Goal: Task Accomplishment & Management: Manage account settings

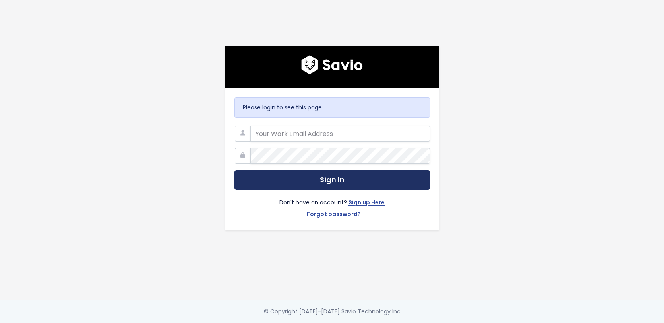
click at [354, 176] on button "Sign In" at bounding box center [331, 179] width 195 height 19
click at [351, 181] on button "Sign In" at bounding box center [331, 179] width 195 height 19
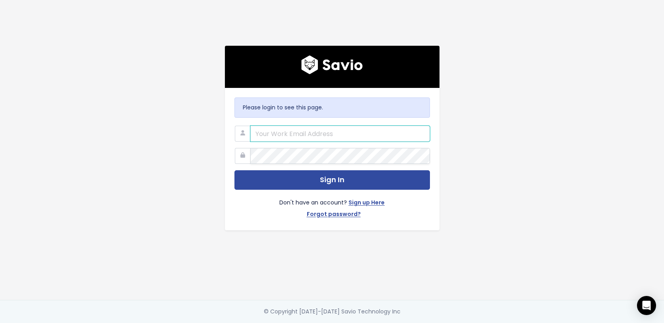
click at [268, 132] on input "email" at bounding box center [340, 134] width 180 height 16
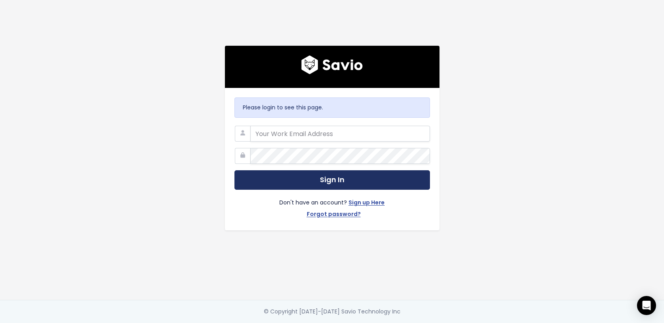
click at [297, 170] on button "Sign In" at bounding box center [331, 179] width 195 height 19
click at [298, 179] on button "Sign In" at bounding box center [331, 179] width 195 height 19
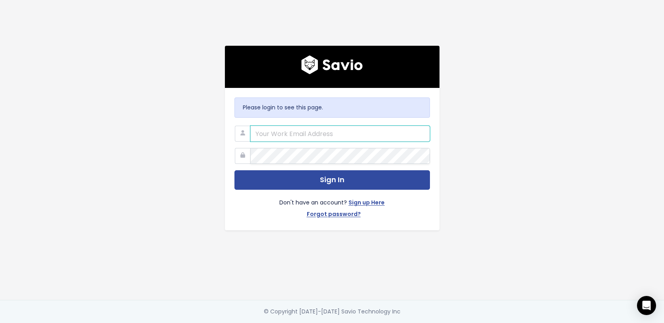
type input "riette.verster@liferaftinc.com"
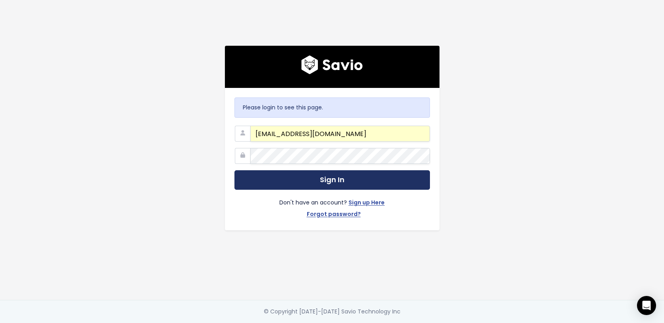
click at [320, 177] on button "Sign In" at bounding box center [331, 179] width 195 height 19
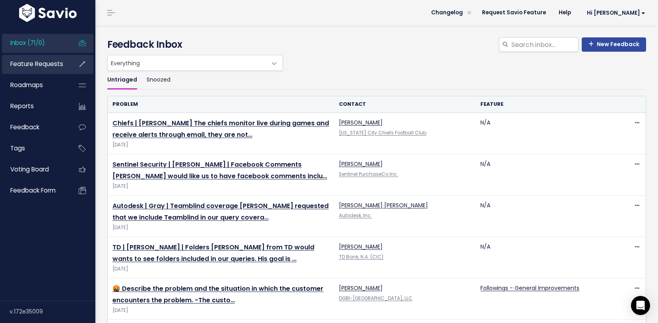
click at [22, 65] on span "Feature Requests" at bounding box center [36, 64] width 53 height 8
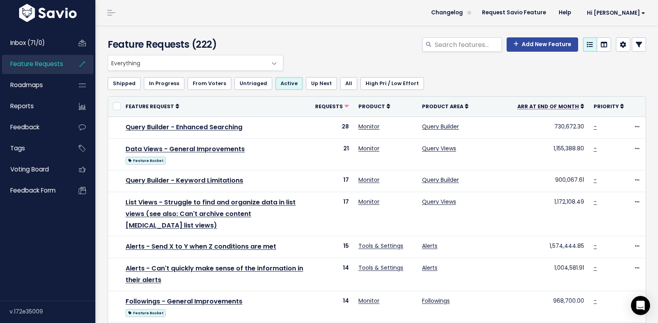
click at [580, 106] on icon at bounding box center [582, 106] width 4 height 6
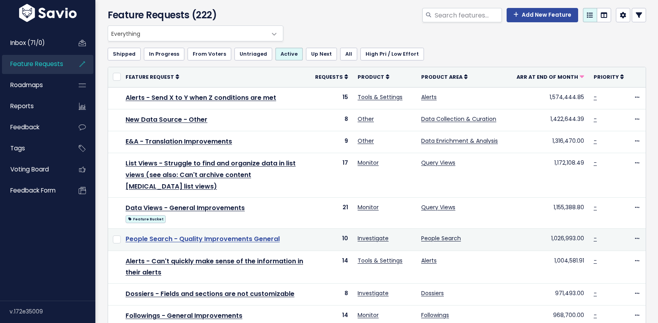
scroll to position [30, 0]
